Goal: Task Accomplishment & Management: Manage account settings

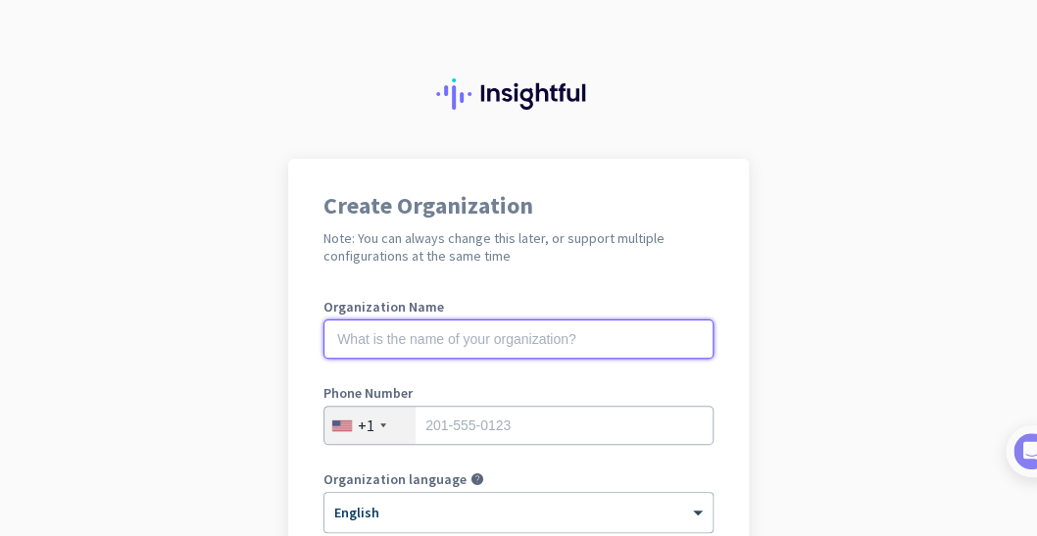
click at [478, 339] on input "text" at bounding box center [518, 338] width 390 height 39
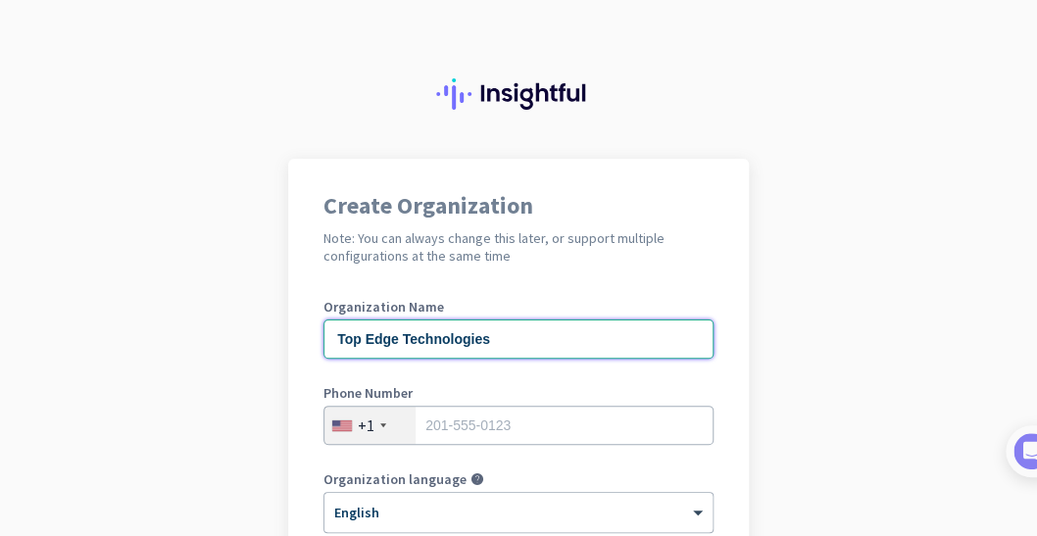
type input "Top Edge Technologies"
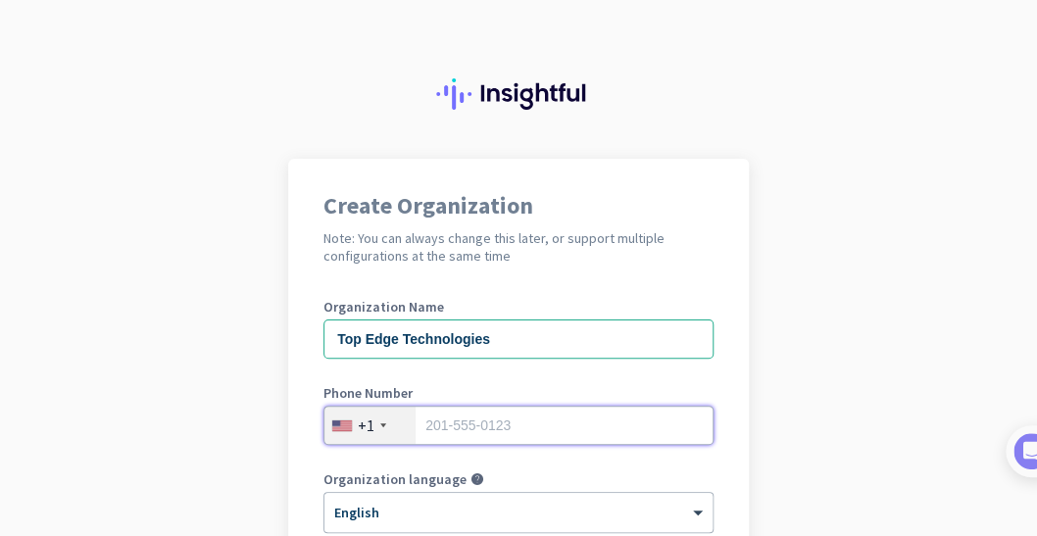
click at [502, 424] on input "tel" at bounding box center [518, 425] width 390 height 39
type input "03093344446"
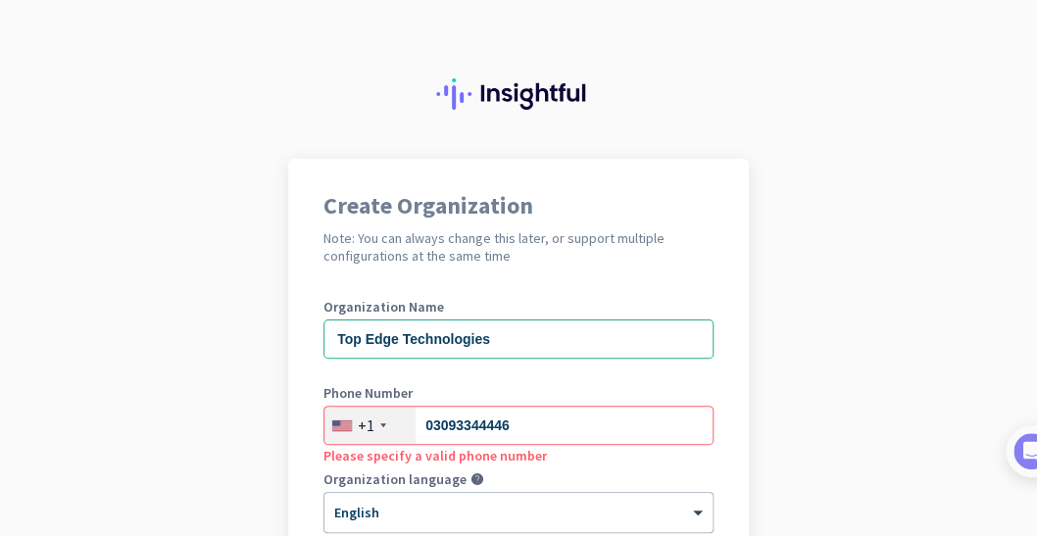
click at [367, 430] on div "+1" at bounding box center [369, 425] width 91 height 37
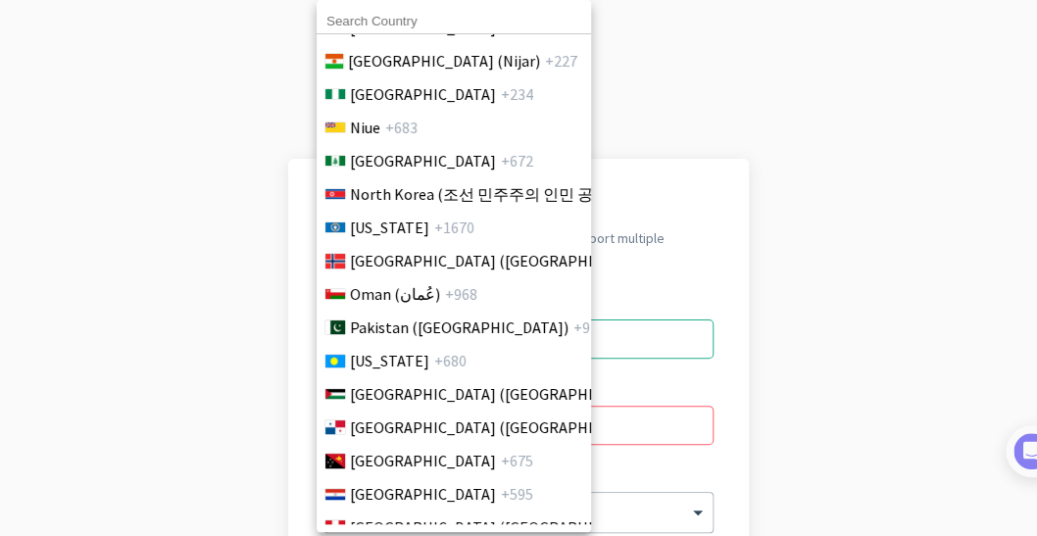
scroll to position [5392, 0]
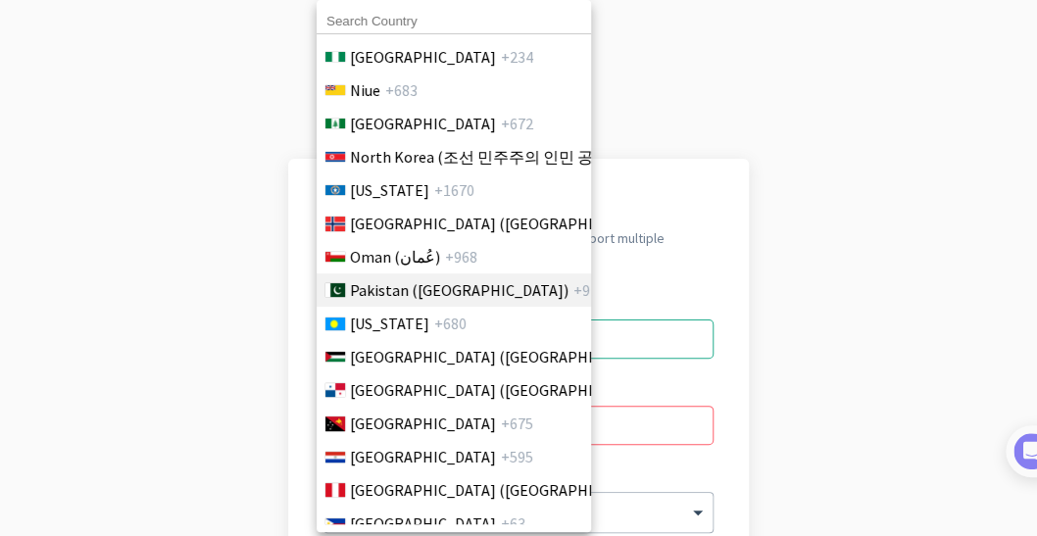
click at [384, 296] on span "Pakistan (‫[GEOGRAPHIC_DATA]‬‎)" at bounding box center [459, 290] width 219 height 24
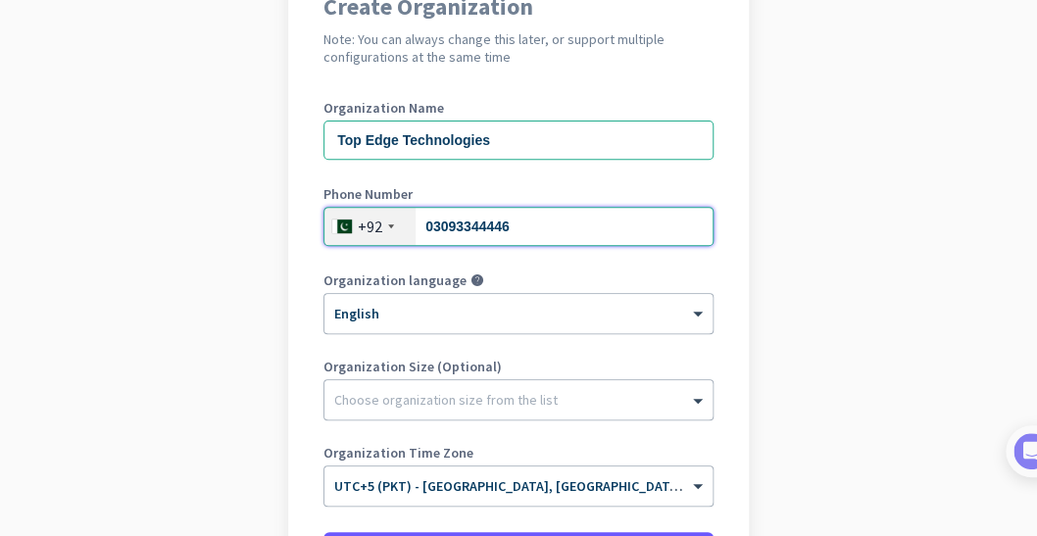
scroll to position [200, 0]
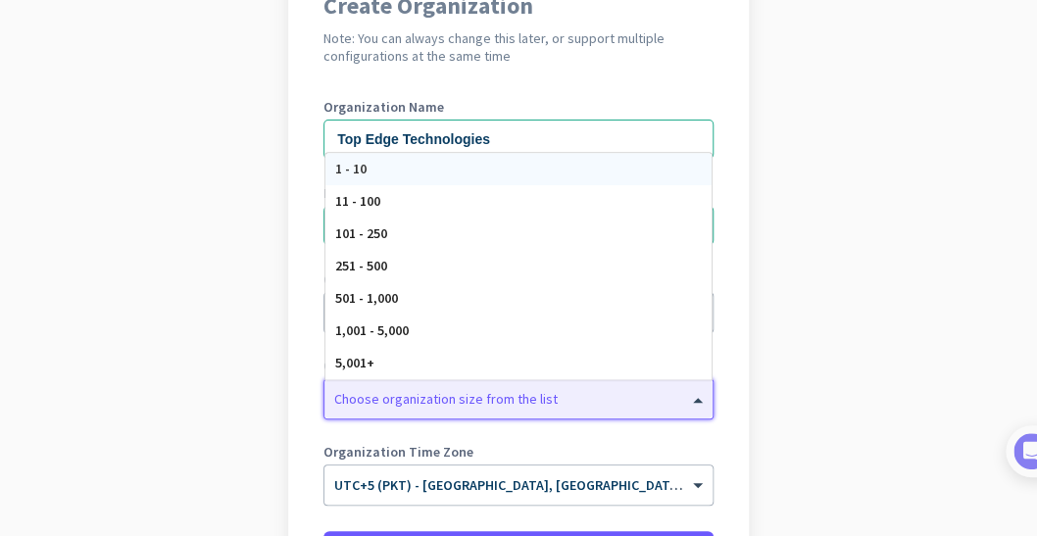
click at [464, 401] on div at bounding box center [518, 394] width 388 height 20
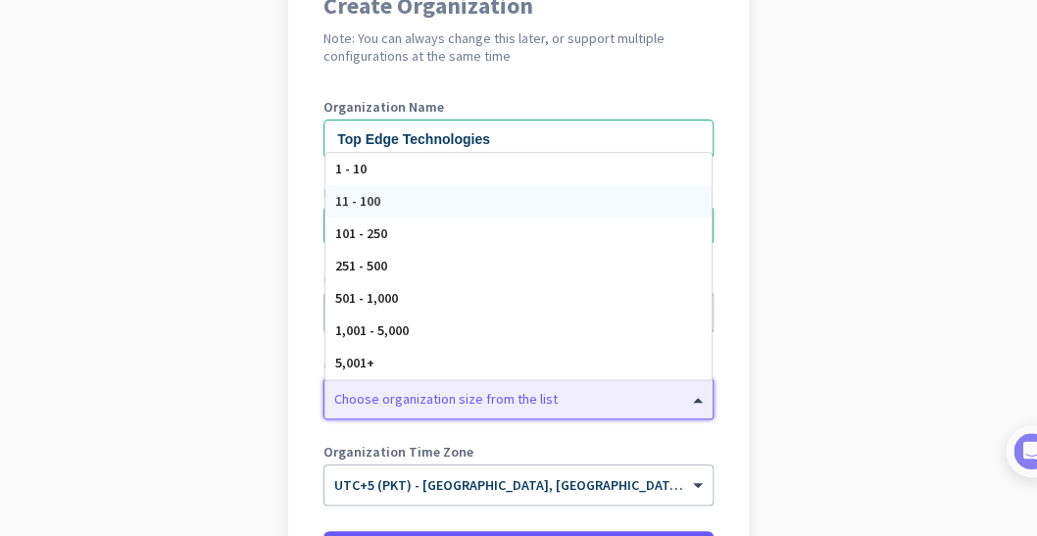
click at [404, 206] on div "11 - 100" at bounding box center [518, 201] width 386 height 32
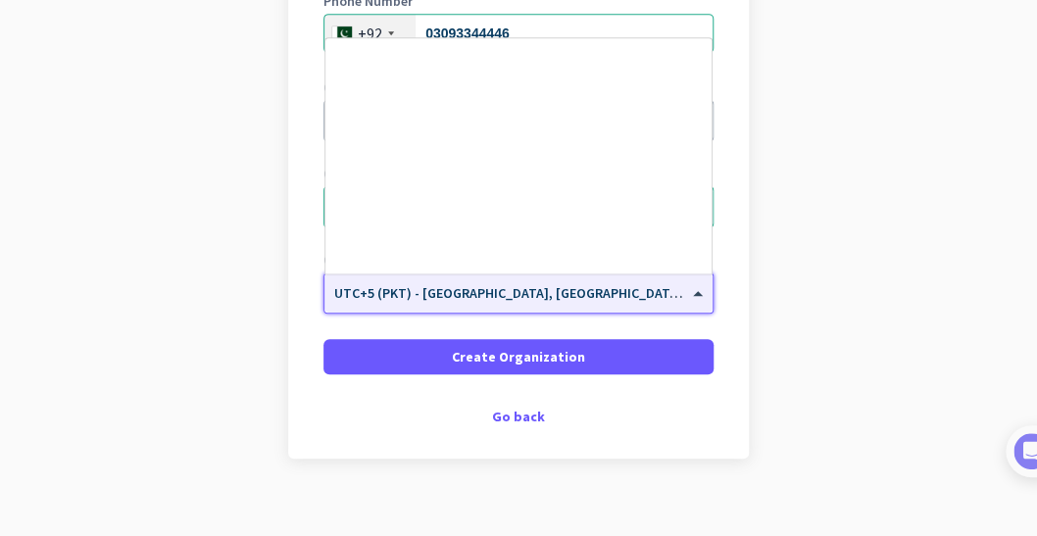
scroll to position [7632, 0]
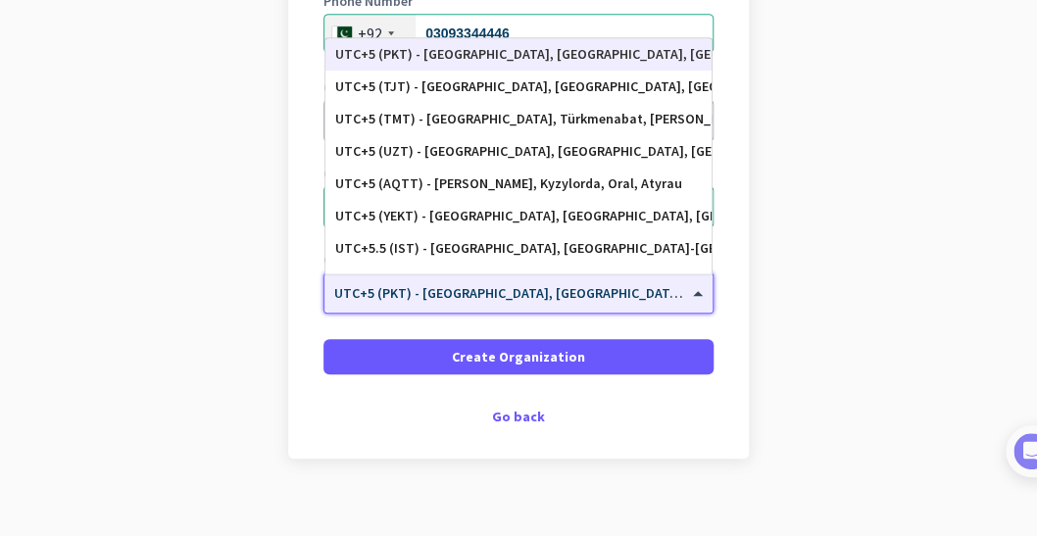
click at [486, 293] on div at bounding box center [518, 286] width 388 height 17
click at [844, 219] on app-onboarding-organization "Create Organization Note: You can always change this later, or support multiple…" at bounding box center [518, 162] width 1037 height 790
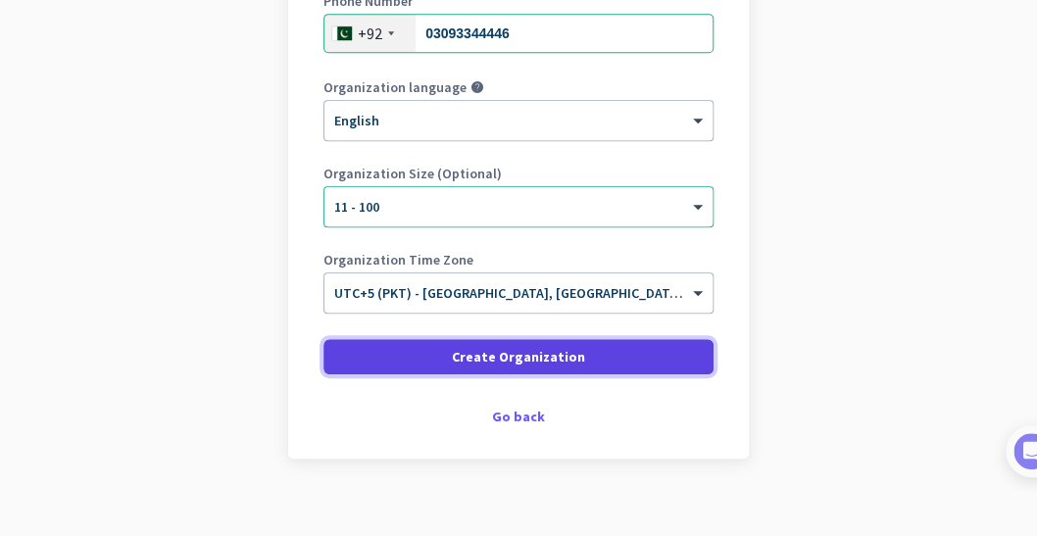
click at [517, 355] on span "Create Organization" at bounding box center [518, 357] width 133 height 20
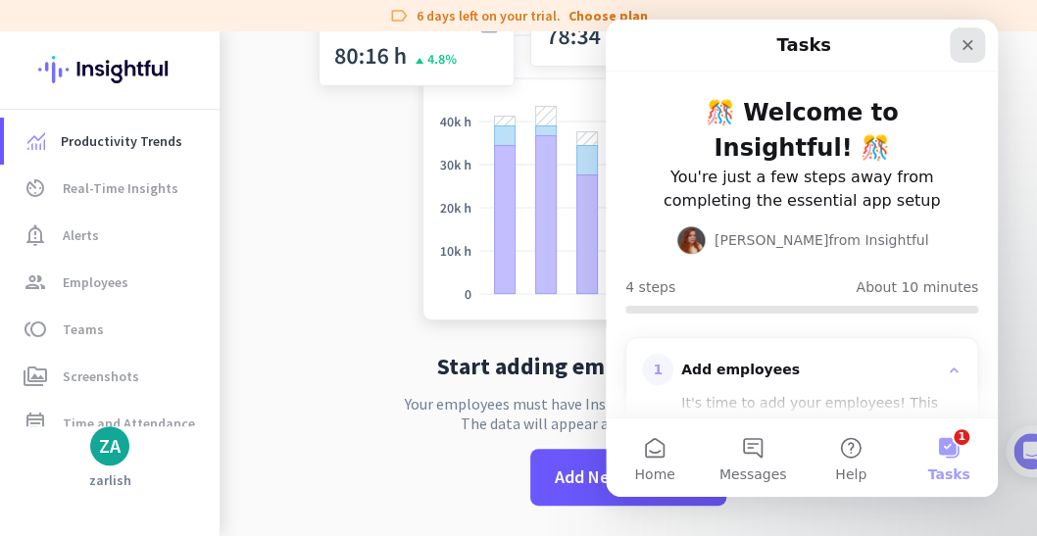
click at [965, 45] on icon "Close" at bounding box center [967, 45] width 16 height 16
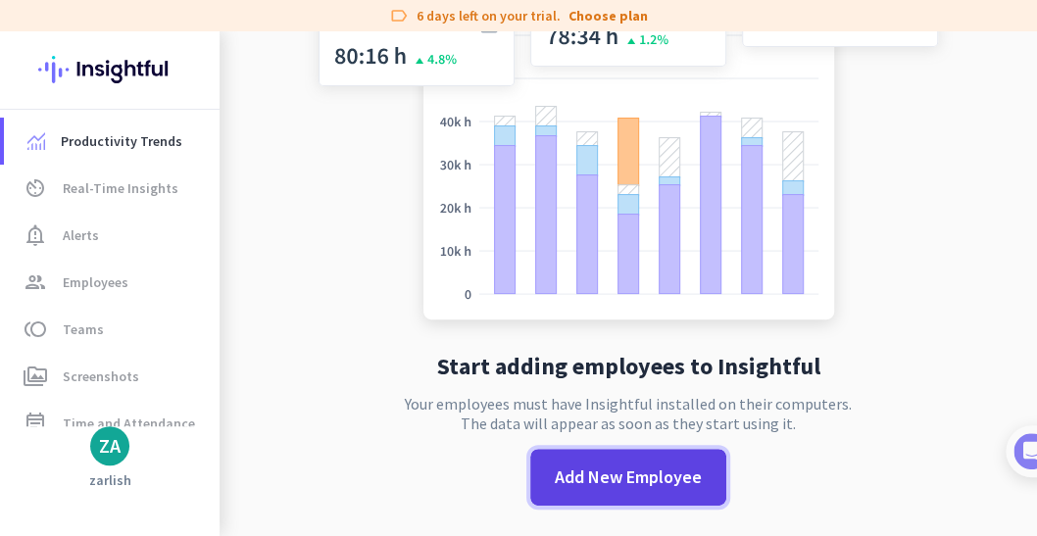
click at [613, 489] on span at bounding box center [628, 477] width 196 height 47
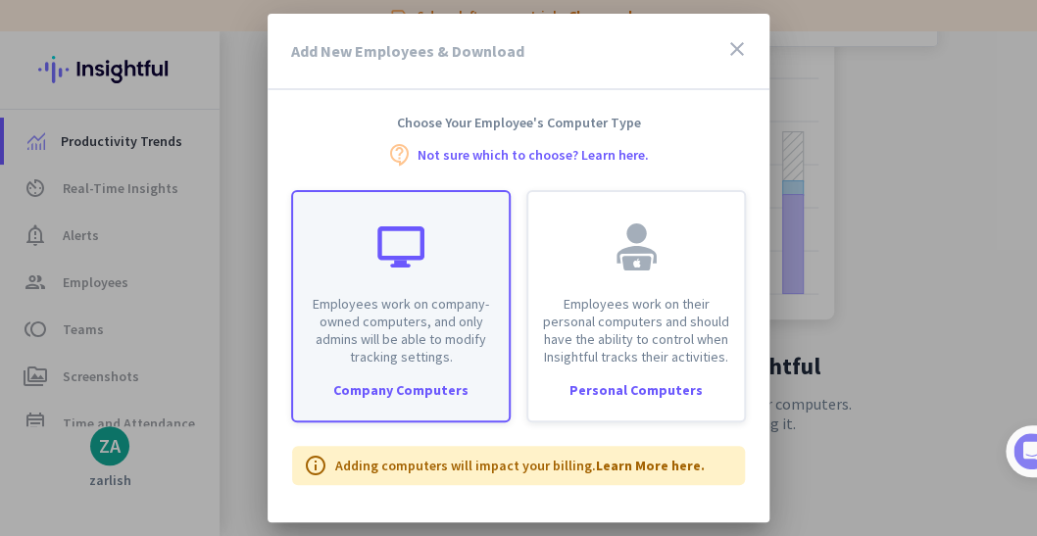
click at [402, 333] on p "Employees work on company-owned computers, and only admins will be able to modi…" at bounding box center [401, 330] width 192 height 71
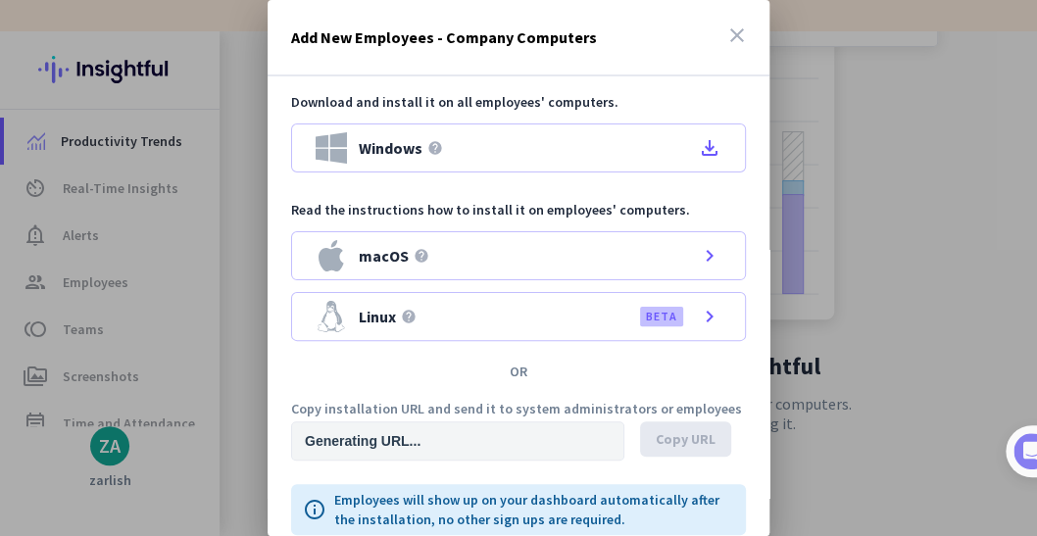
type input "[URL][DOMAIN_NAME]"
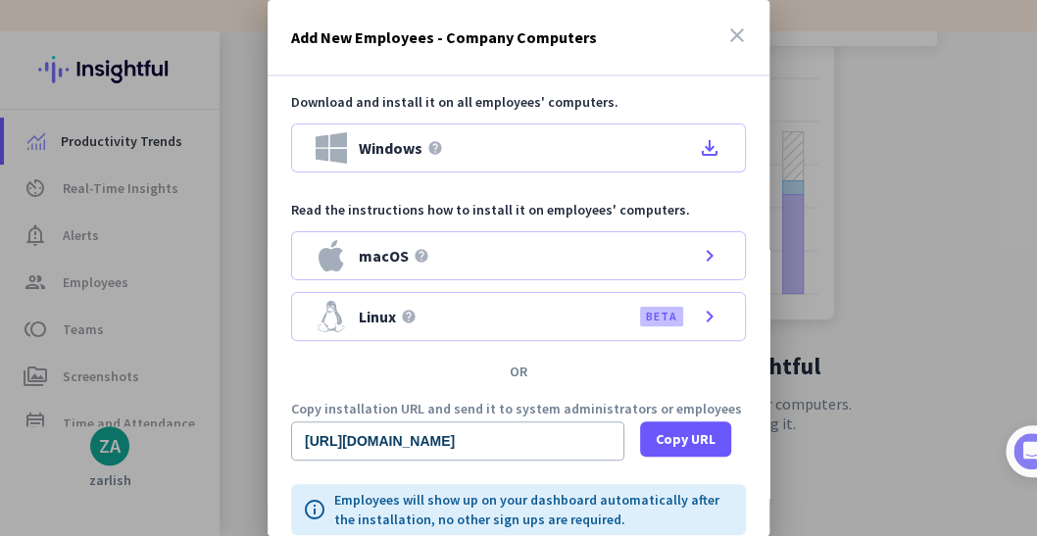
scroll to position [87, 0]
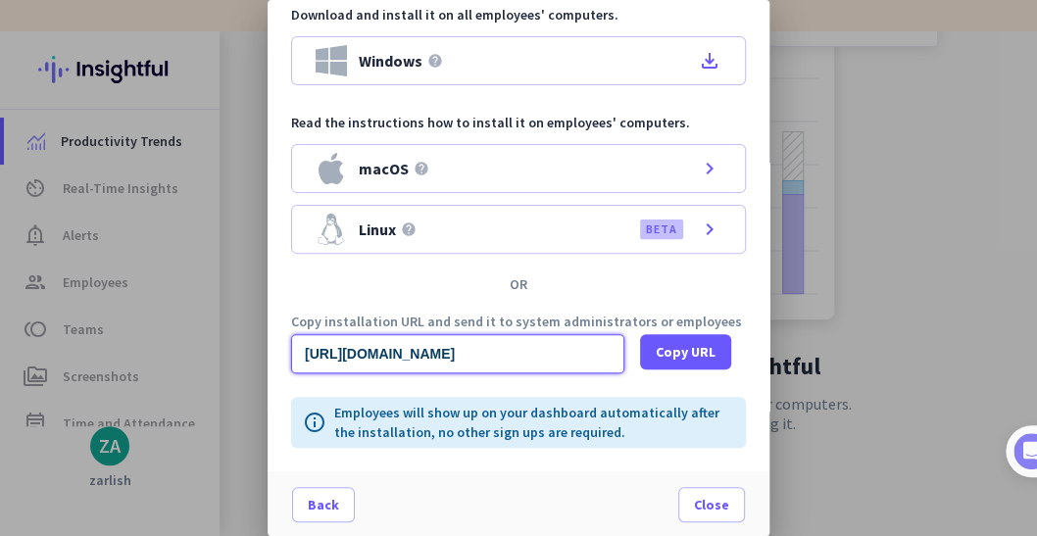
click at [563, 351] on input "[URL][DOMAIN_NAME]" at bounding box center [457, 353] width 333 height 39
click at [613, 350] on input "[URL][DOMAIN_NAME]" at bounding box center [457, 353] width 333 height 39
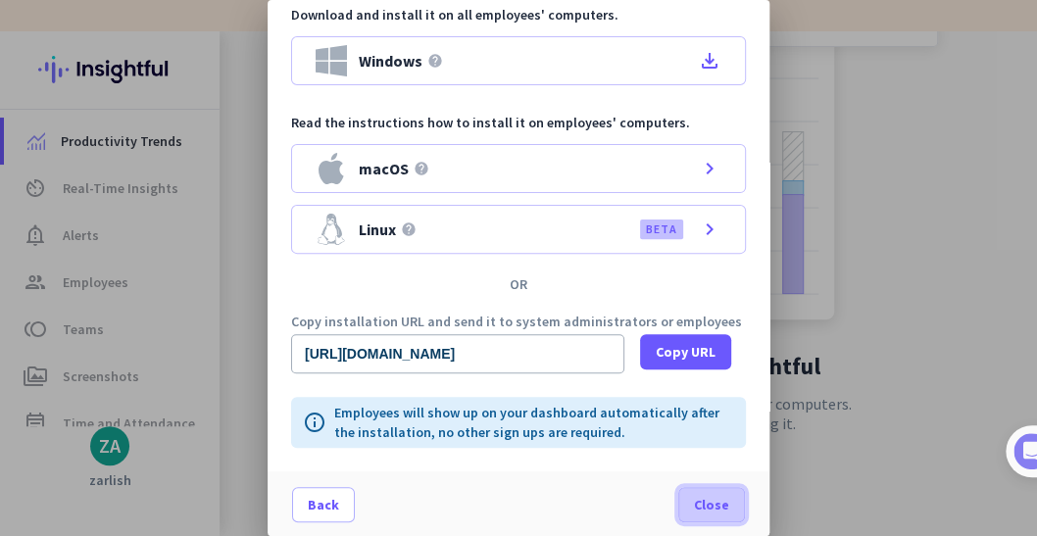
click at [698, 507] on span "Close" at bounding box center [711, 505] width 35 height 20
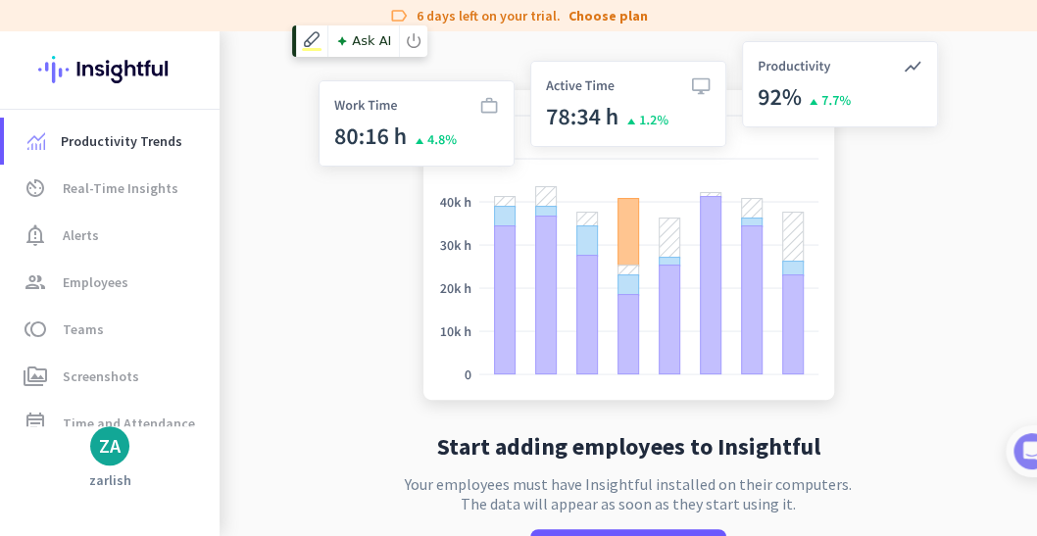
scroll to position [0, 0]
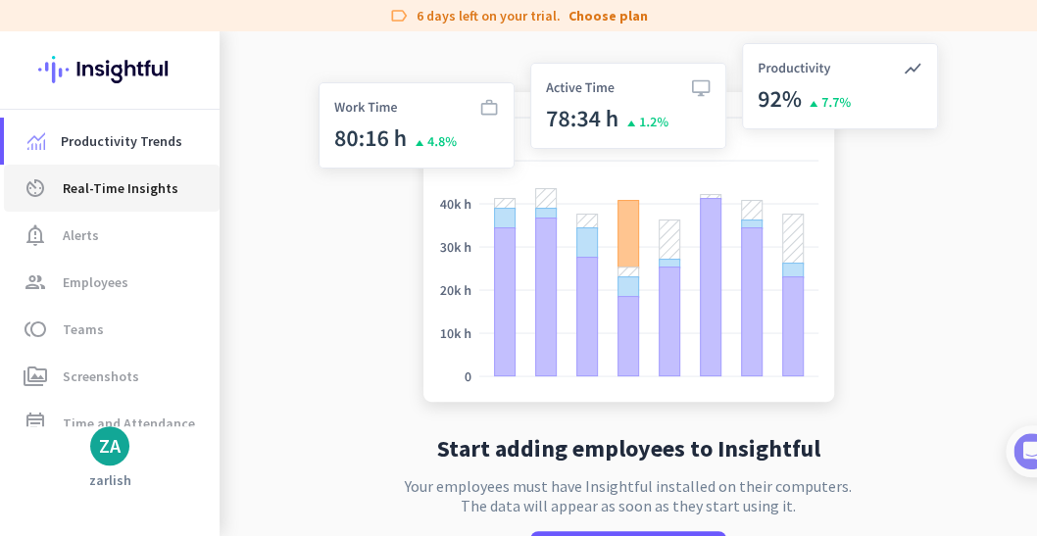
click at [93, 182] on span "Real-Time Insights" at bounding box center [121, 188] width 116 height 24
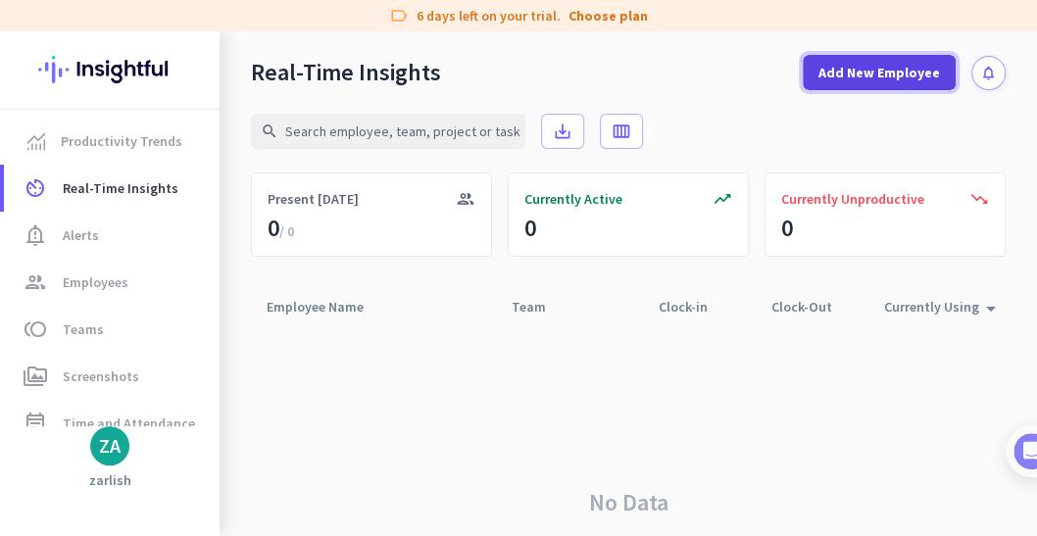
click at [847, 79] on span "Add New Employee" at bounding box center [879, 73] width 122 height 20
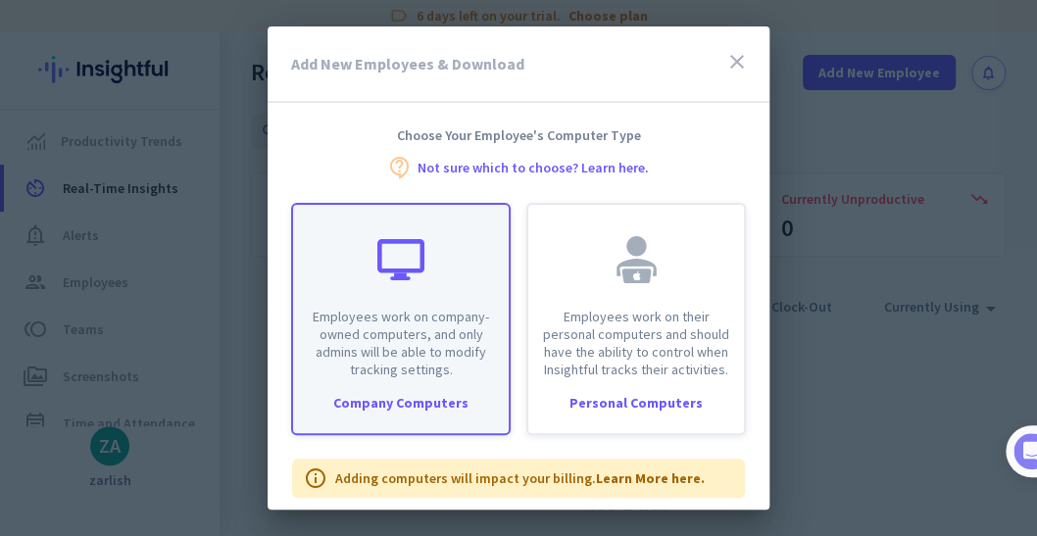
click at [408, 327] on p "Employees work on company-owned computers, and only admins will be able to modi…" at bounding box center [401, 343] width 192 height 71
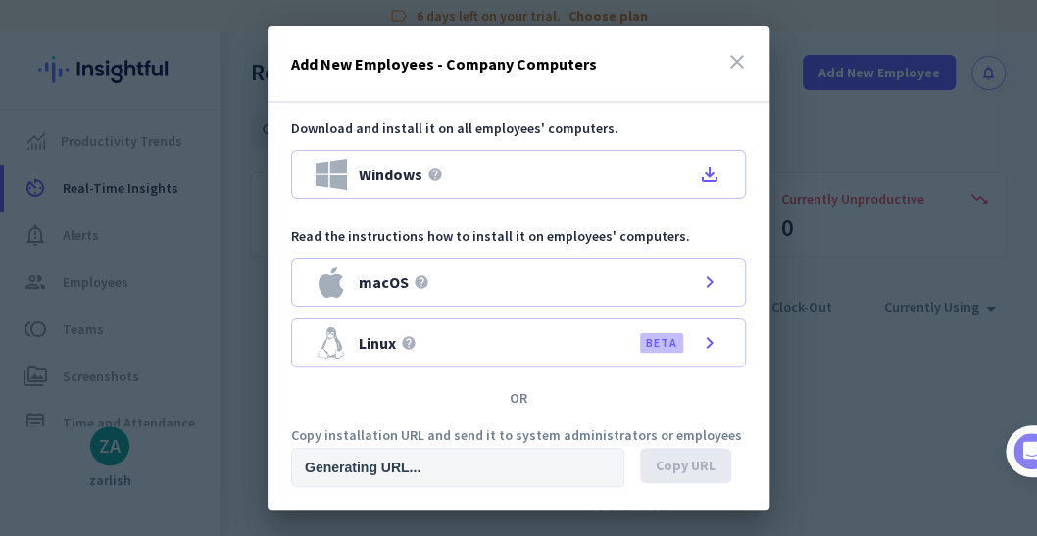
type input "[URL][DOMAIN_NAME]"
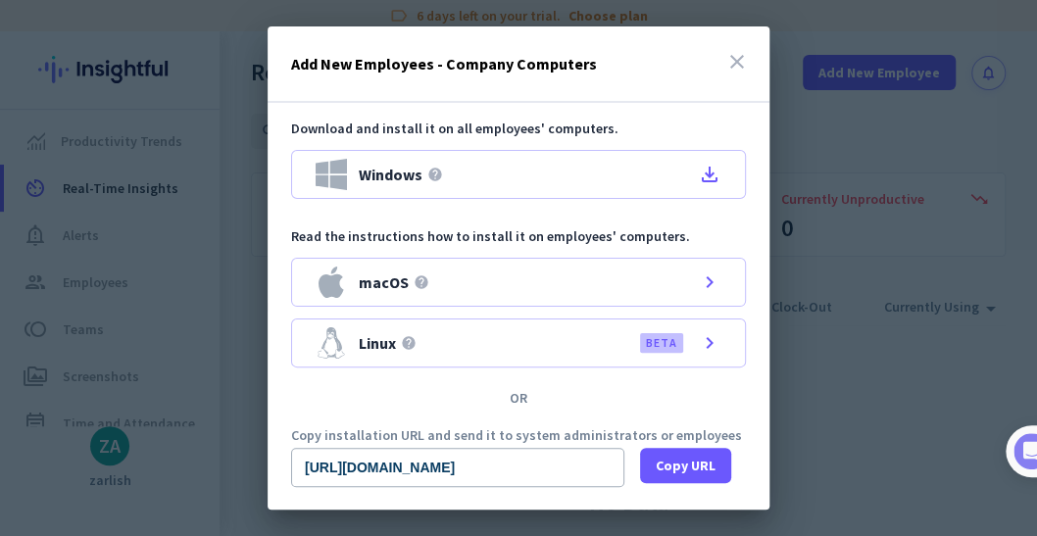
click at [729, 63] on icon "close" at bounding box center [737, 62] width 24 height 24
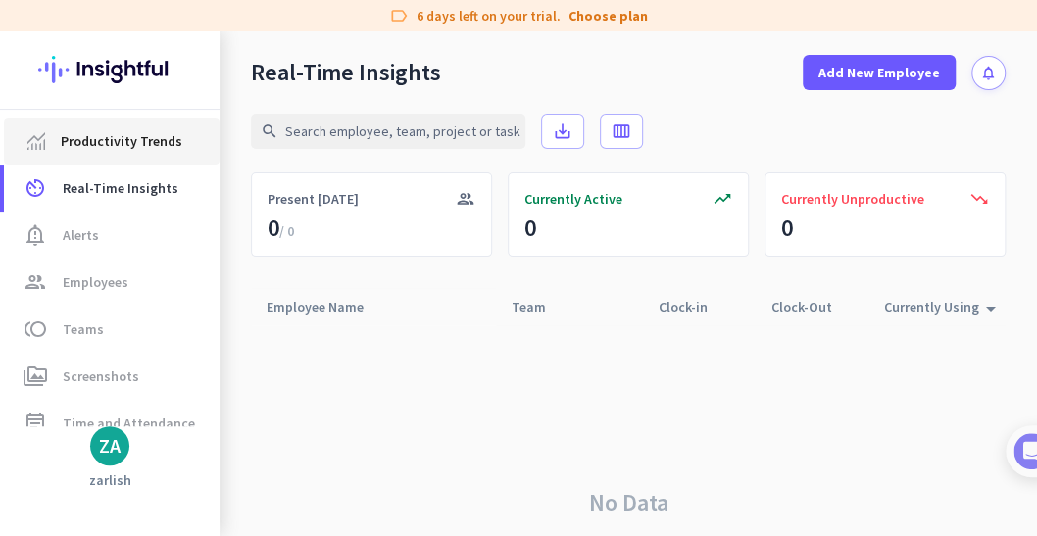
click at [139, 140] on span "Productivity Trends" at bounding box center [122, 141] width 122 height 24
